Goal: Information Seeking & Learning: Learn about a topic

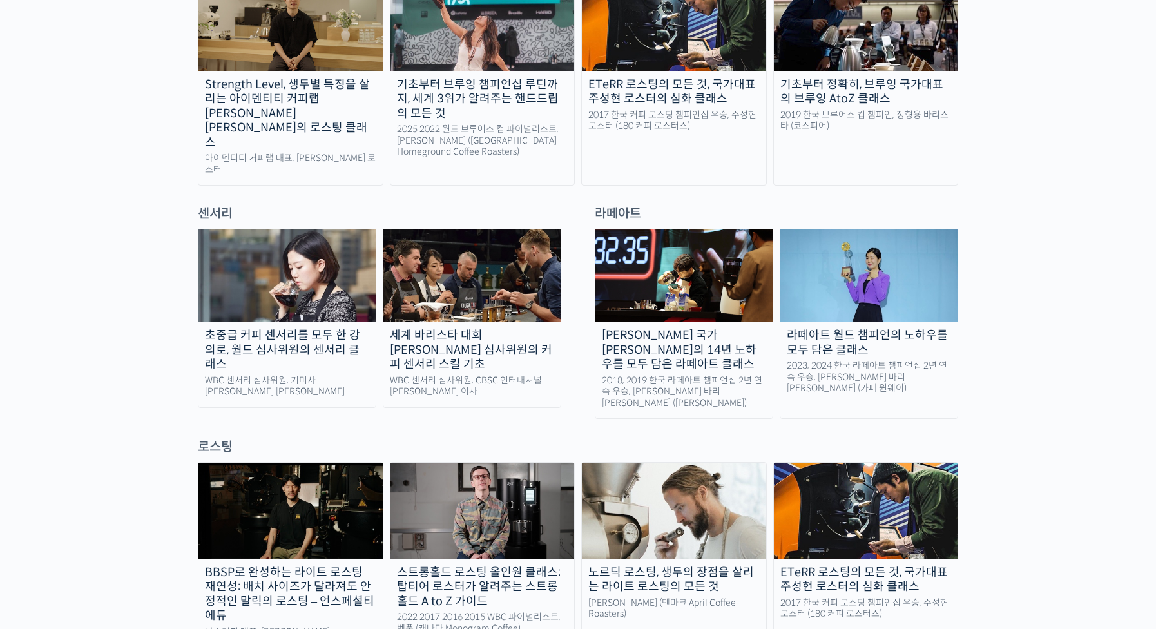
scroll to position [902, 0]
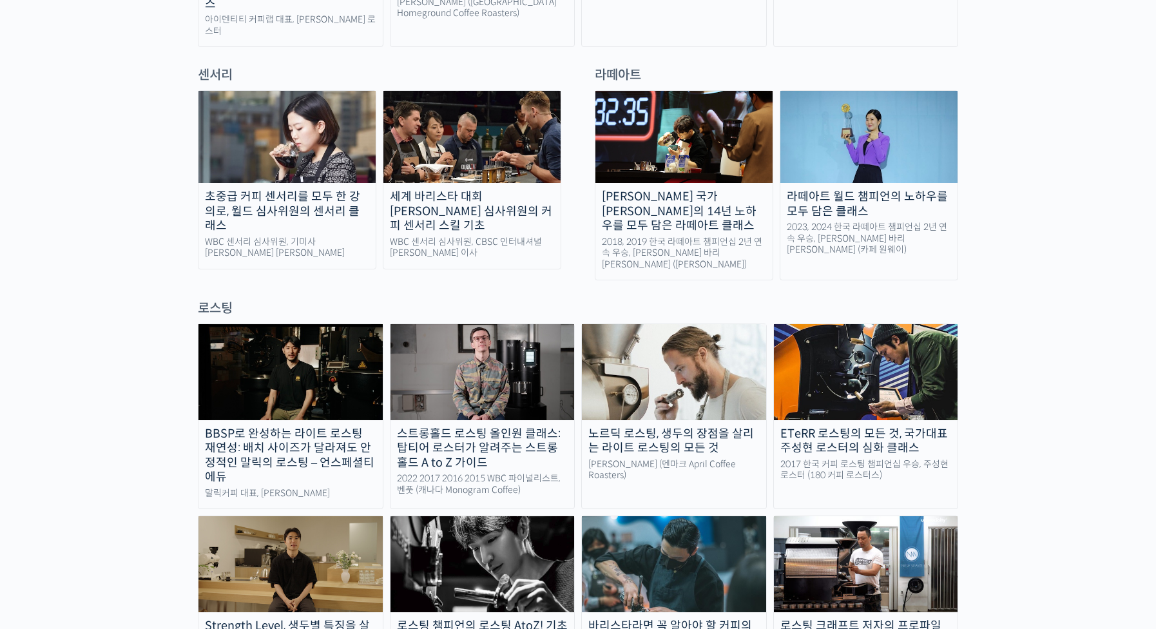
click at [484, 324] on img at bounding box center [482, 371] width 184 height 95
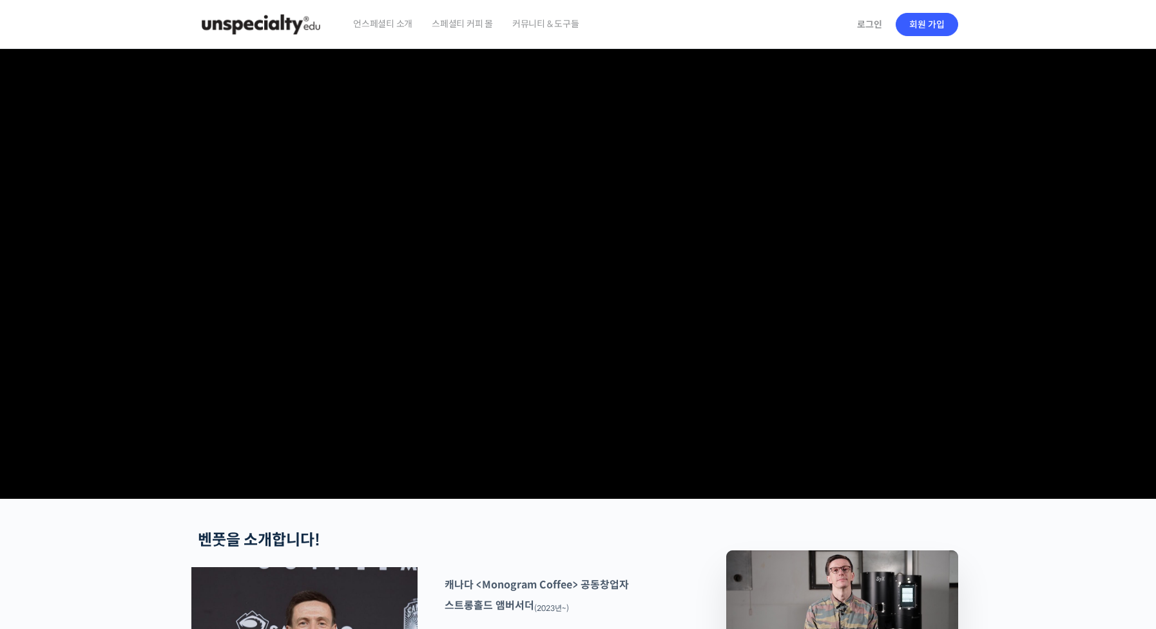
checkbox input "true"
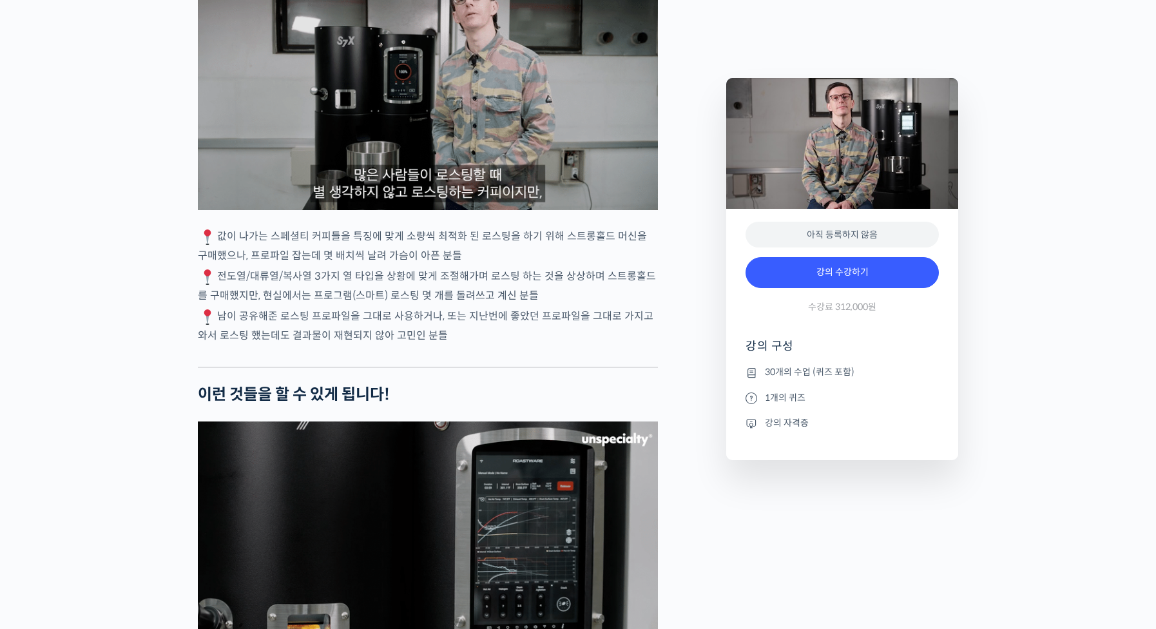
scroll to position [3028, 0]
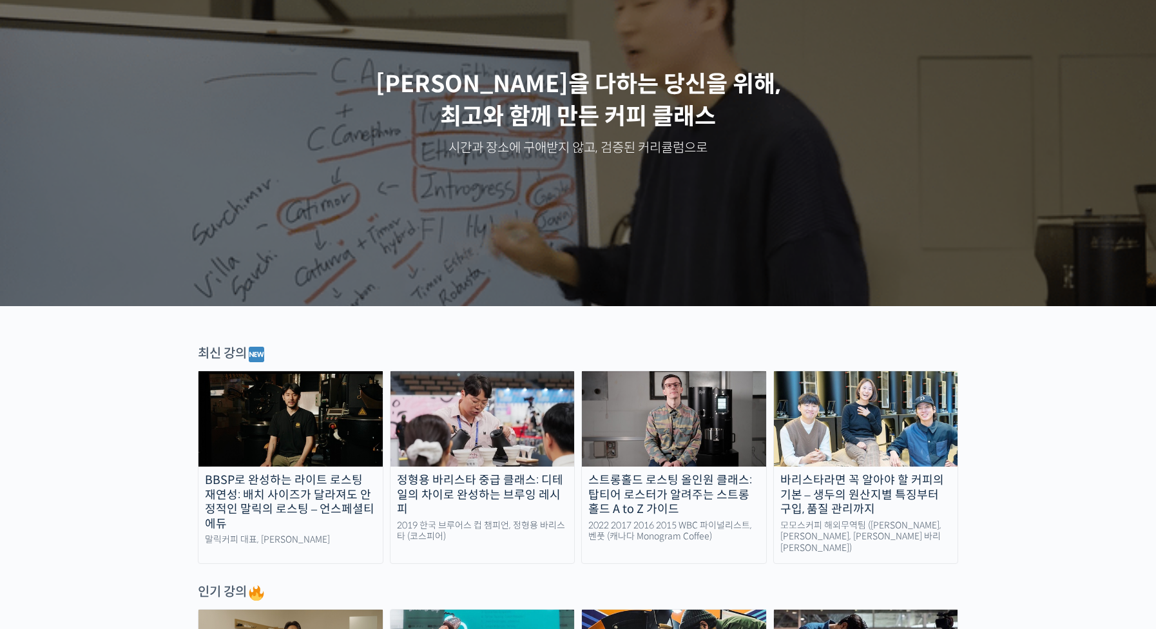
click at [215, 355] on div "최신 강의" at bounding box center [578, 354] width 760 height 19
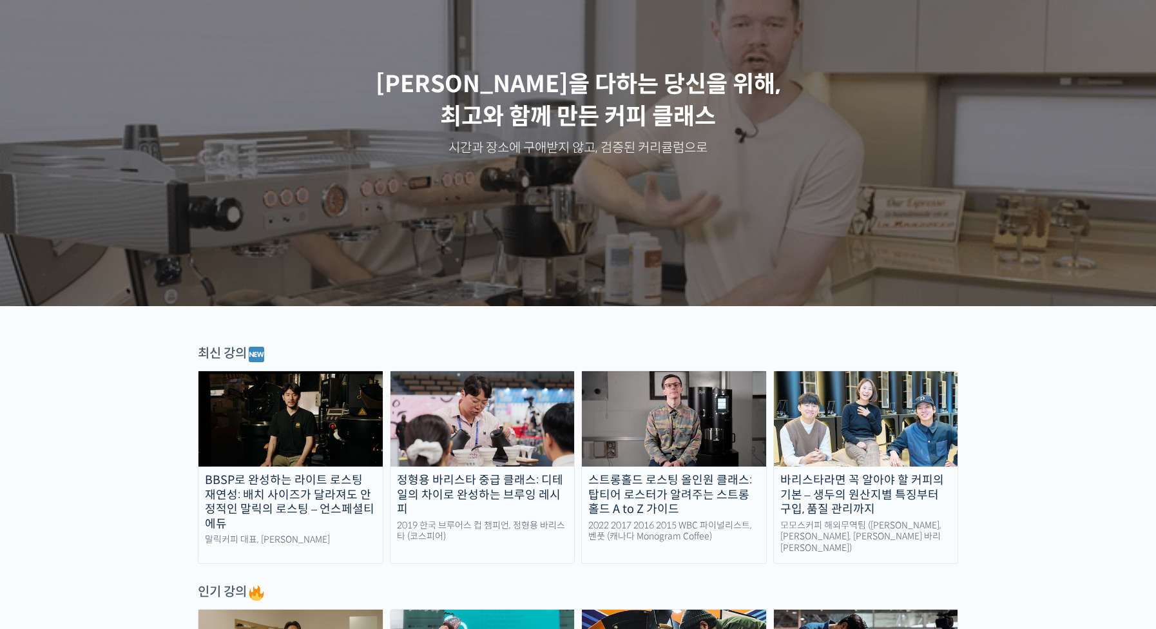
scroll to position [451, 0]
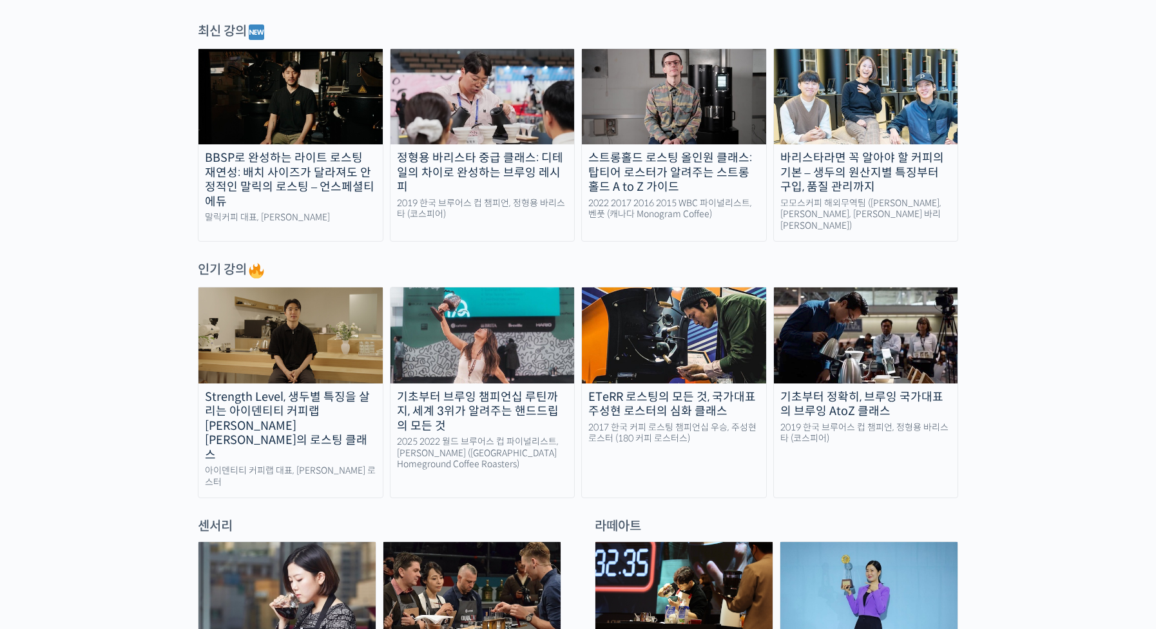
click at [484, 336] on img at bounding box center [482, 334] width 184 height 95
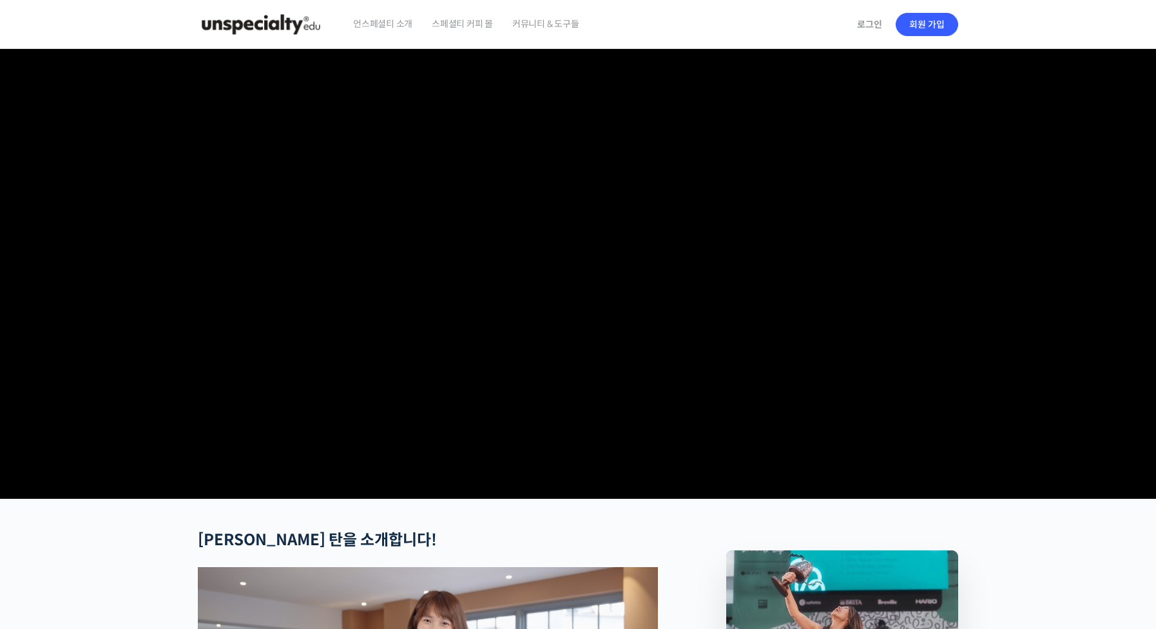
click at [884, 430] on video at bounding box center [578, 271] width 760 height 445
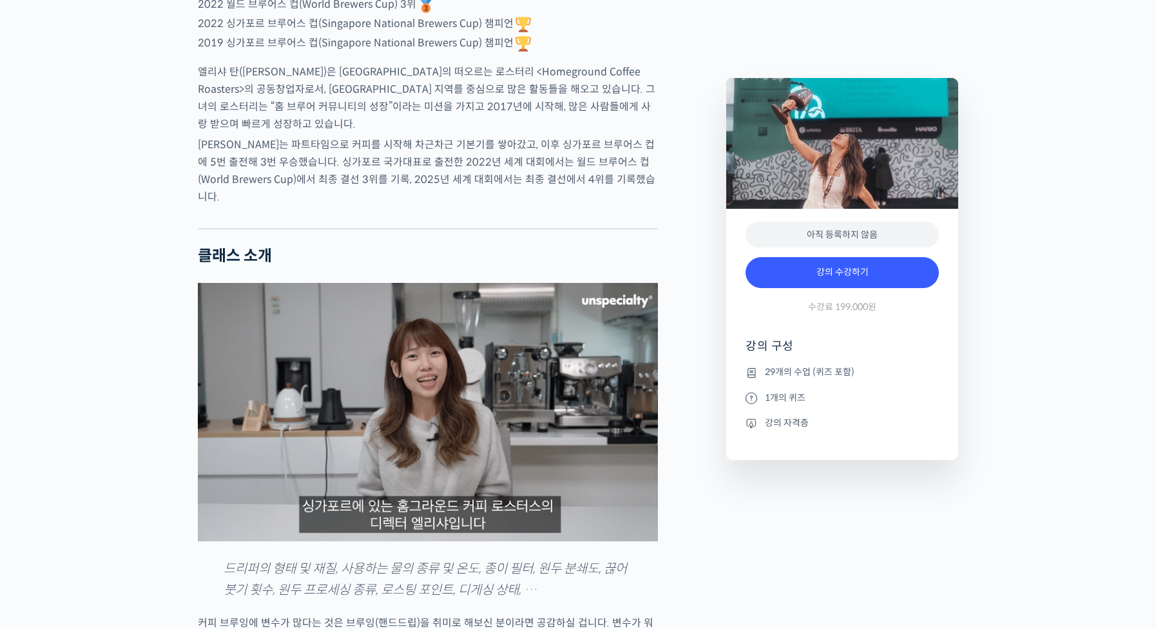
scroll to position [1031, 0]
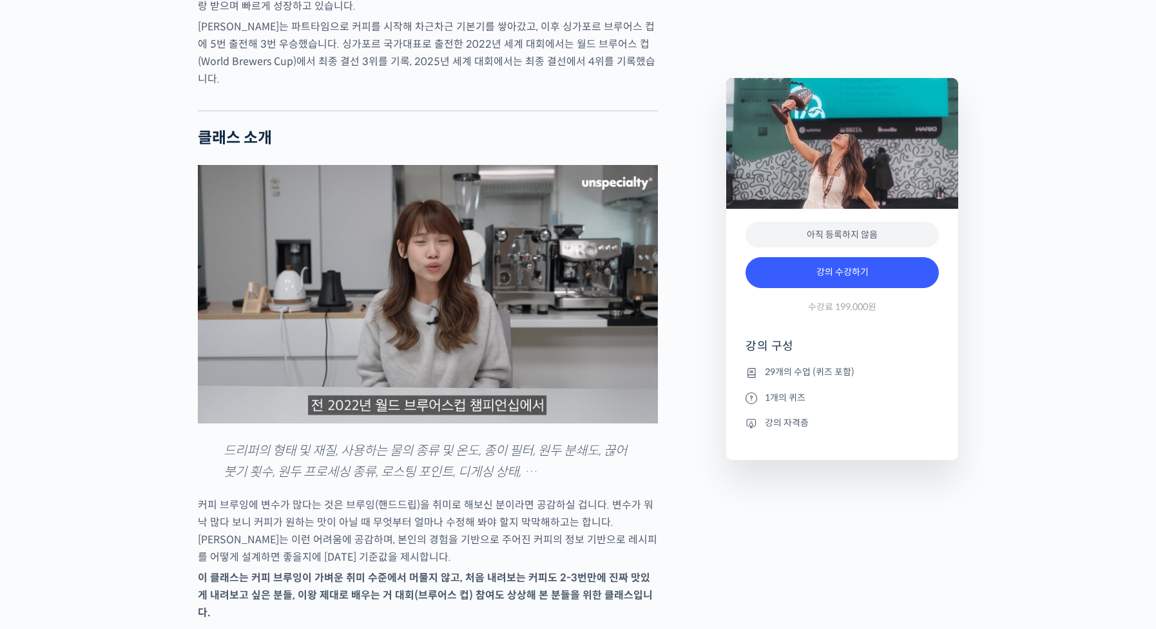
click at [555, 334] on img at bounding box center [428, 294] width 460 height 258
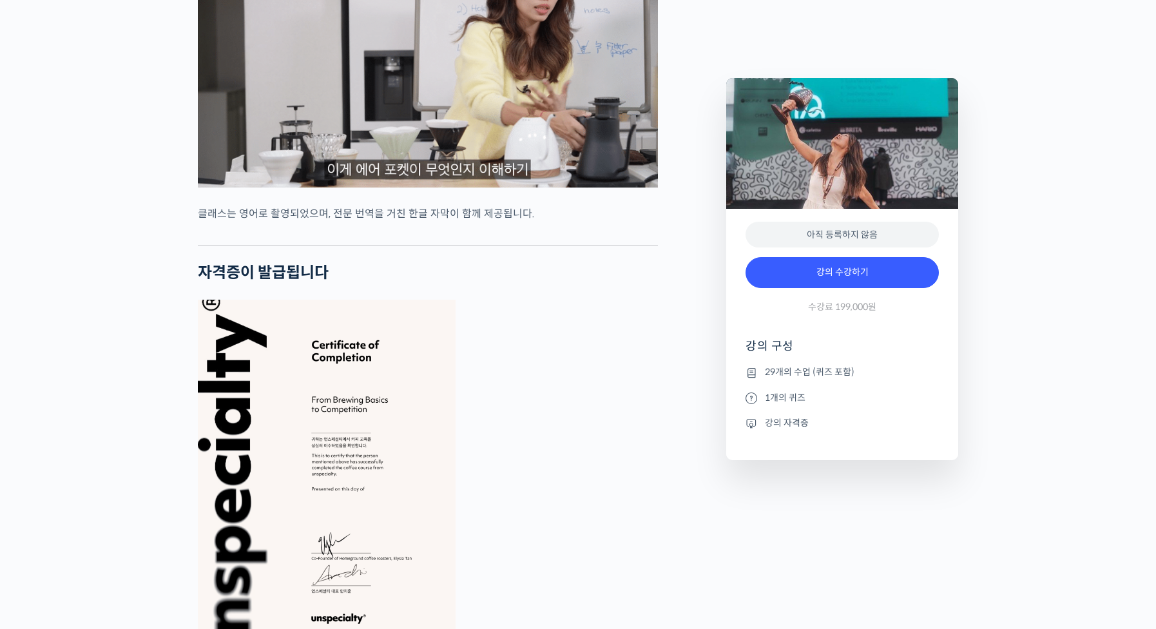
scroll to position [5154, 0]
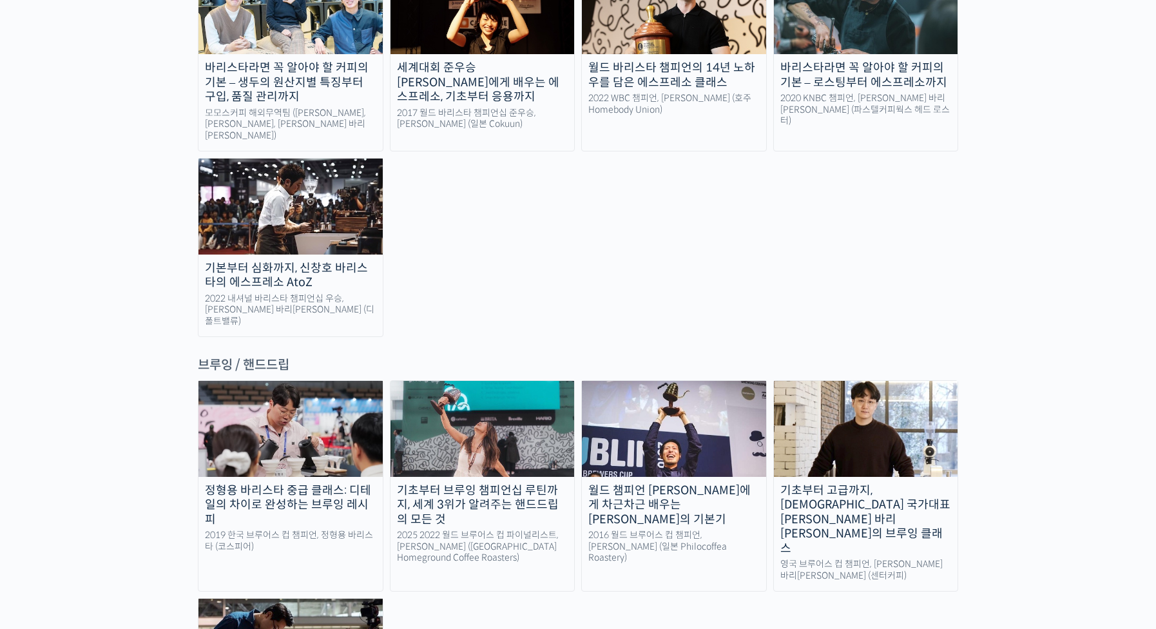
scroll to position [2061, 0]
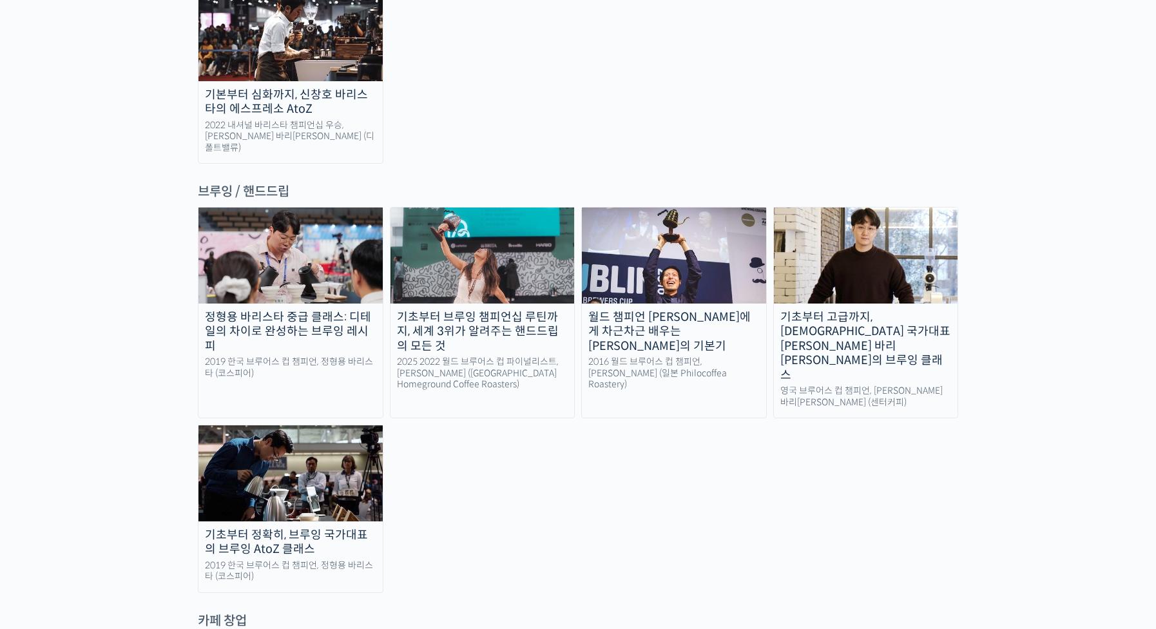
click at [682, 207] on img at bounding box center [674, 254] width 184 height 95
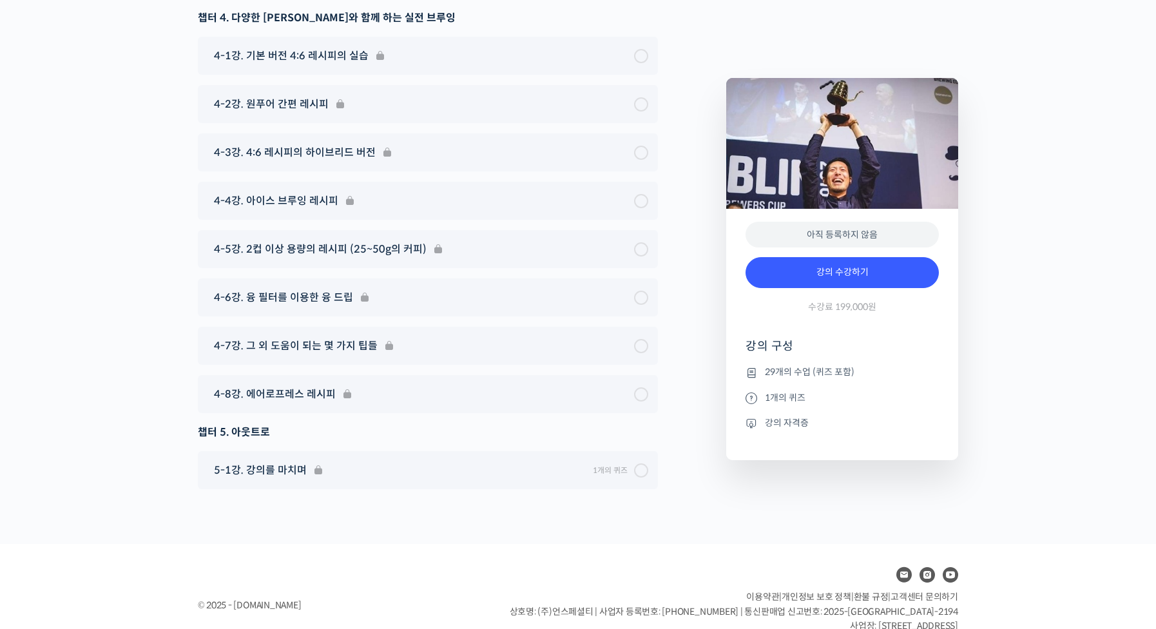
scroll to position [6584, 0]
